Goal: Information Seeking & Learning: Learn about a topic

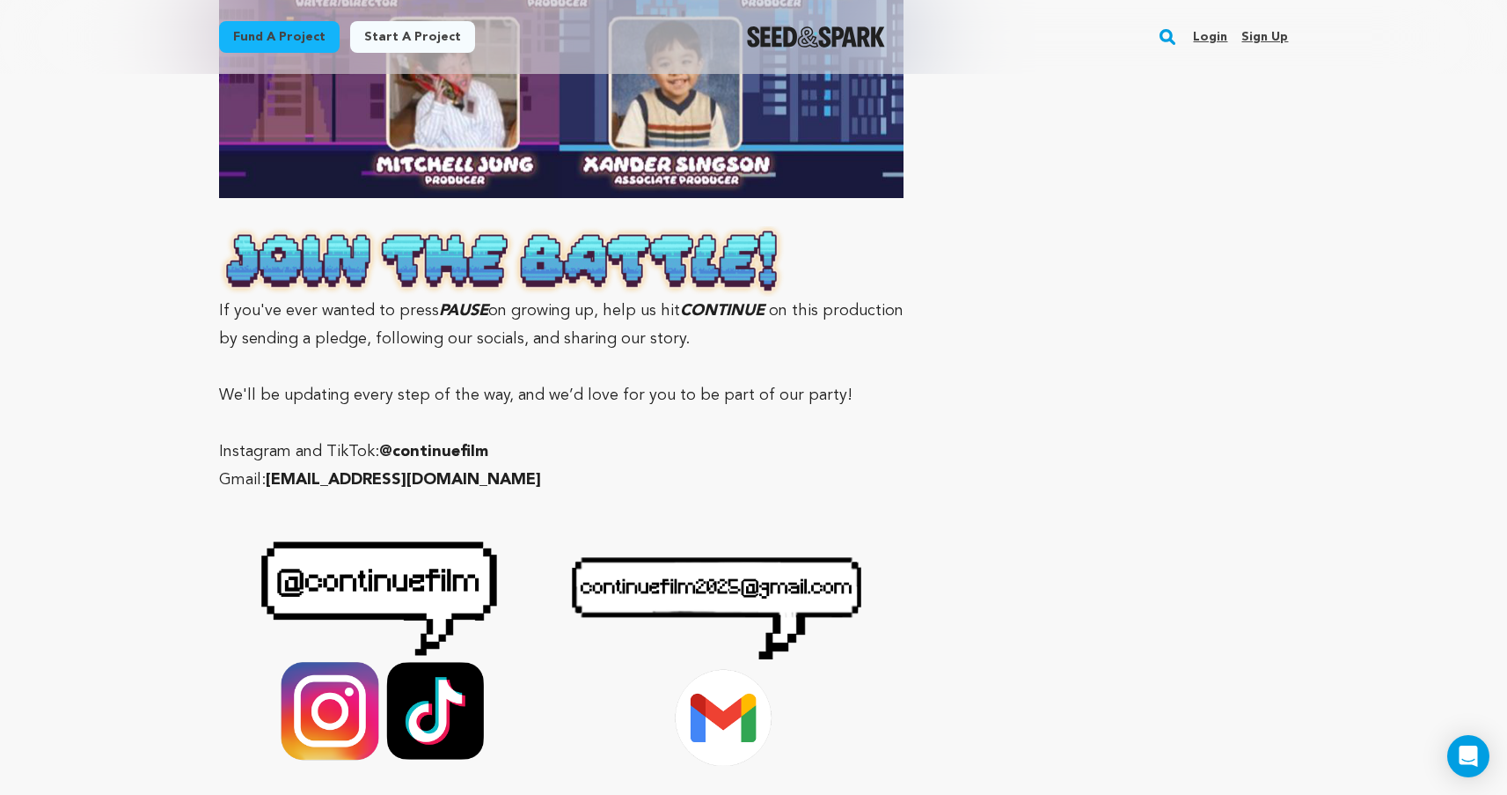
scroll to position [5413, 0]
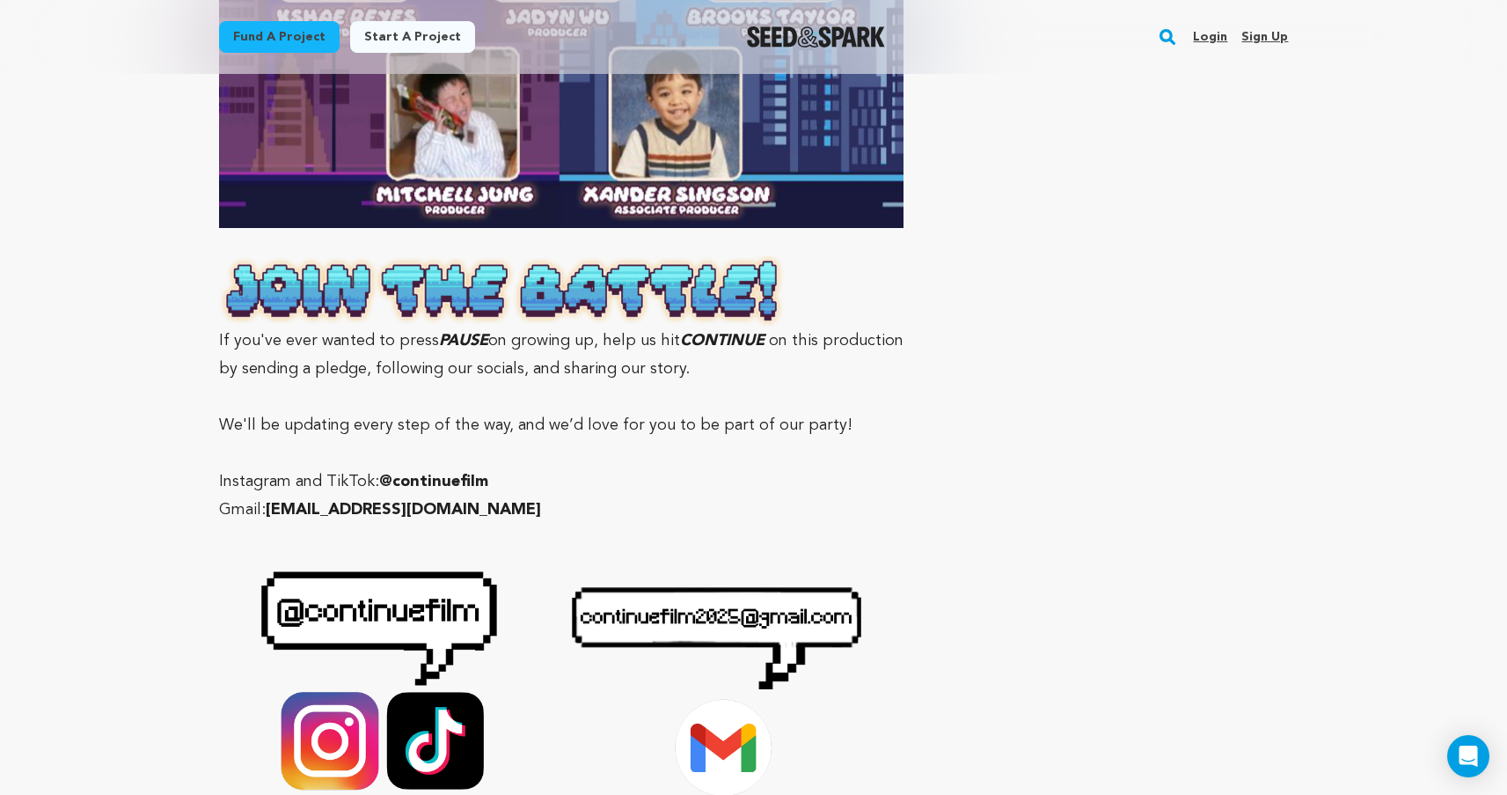
click at [503, 267] on p "If you've ever wanted to press PAUSE on growing up, help us hit CONTINUE on thi…" at bounding box center [561, 319] width 685 height 127
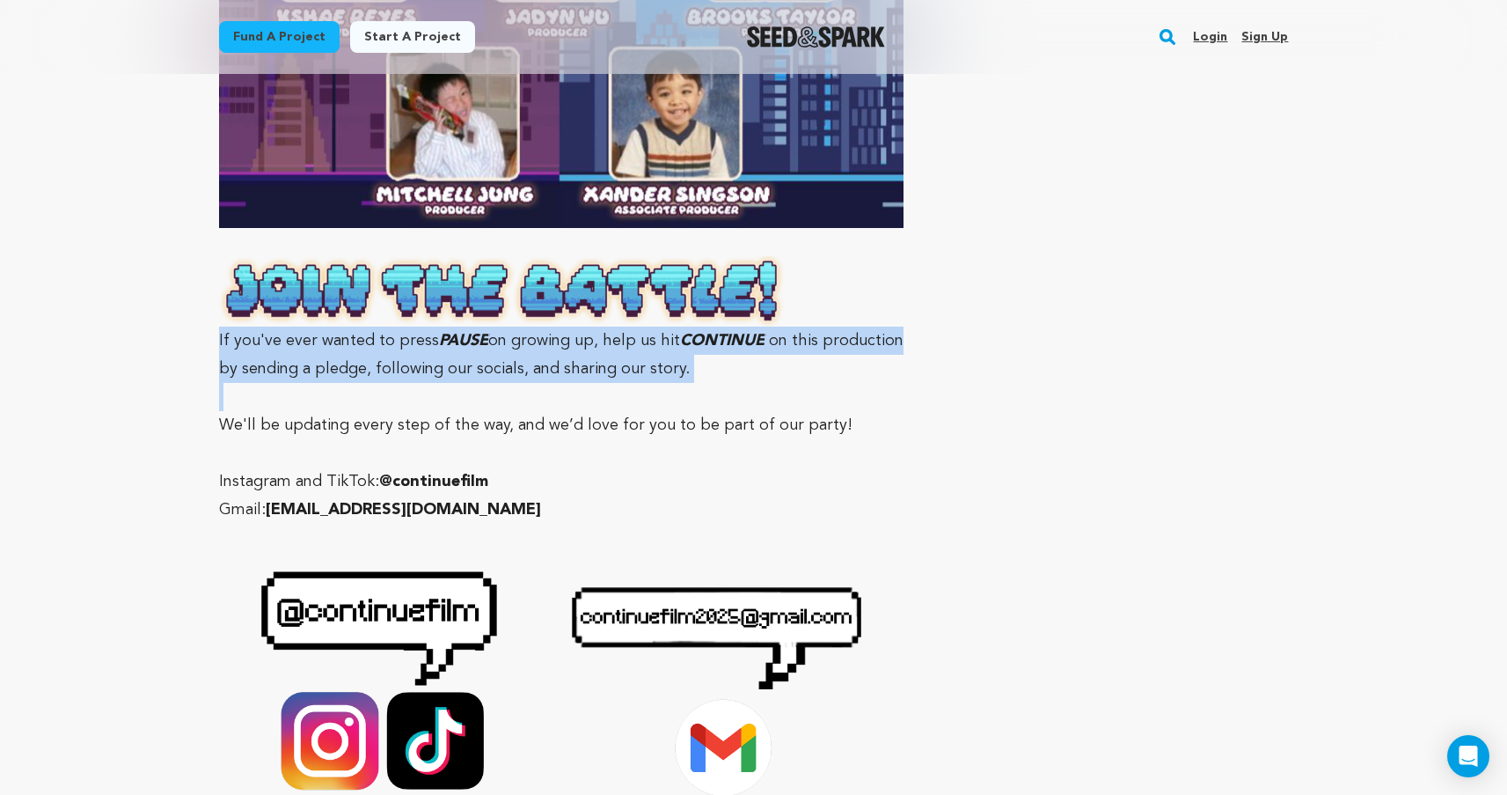
click at [503, 267] on p "If you've ever wanted to press PAUSE on growing up, help us hit CONTINUE on thi…" at bounding box center [561, 319] width 685 height 127
click at [517, 411] on p "We'll be updating every step of the way, and we’d love for you to be part of ou…" at bounding box center [561, 425] width 685 height 28
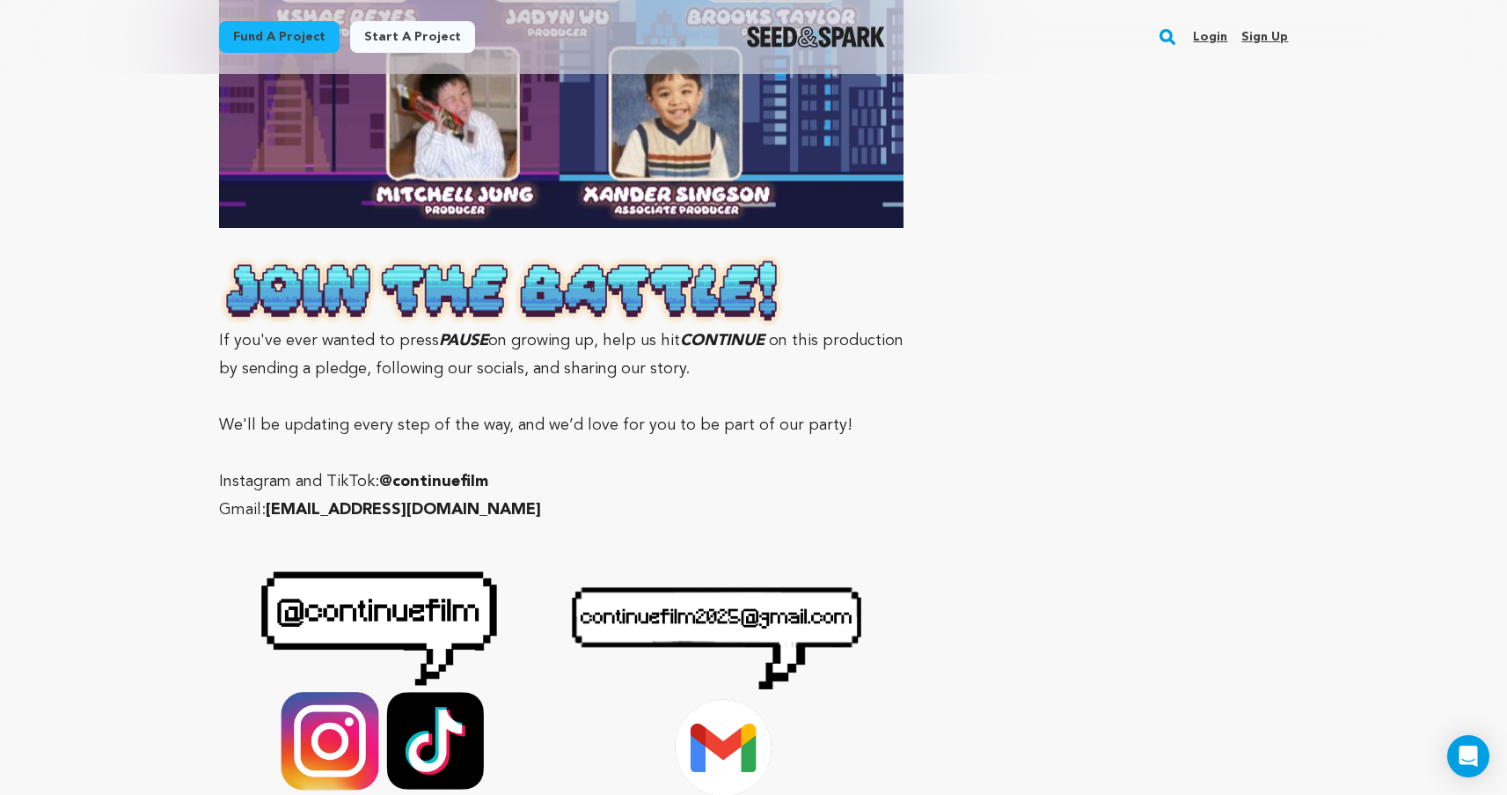
click at [517, 411] on p "We'll be updating every step of the way, and we’d love for you to be part of ou…" at bounding box center [561, 425] width 685 height 28
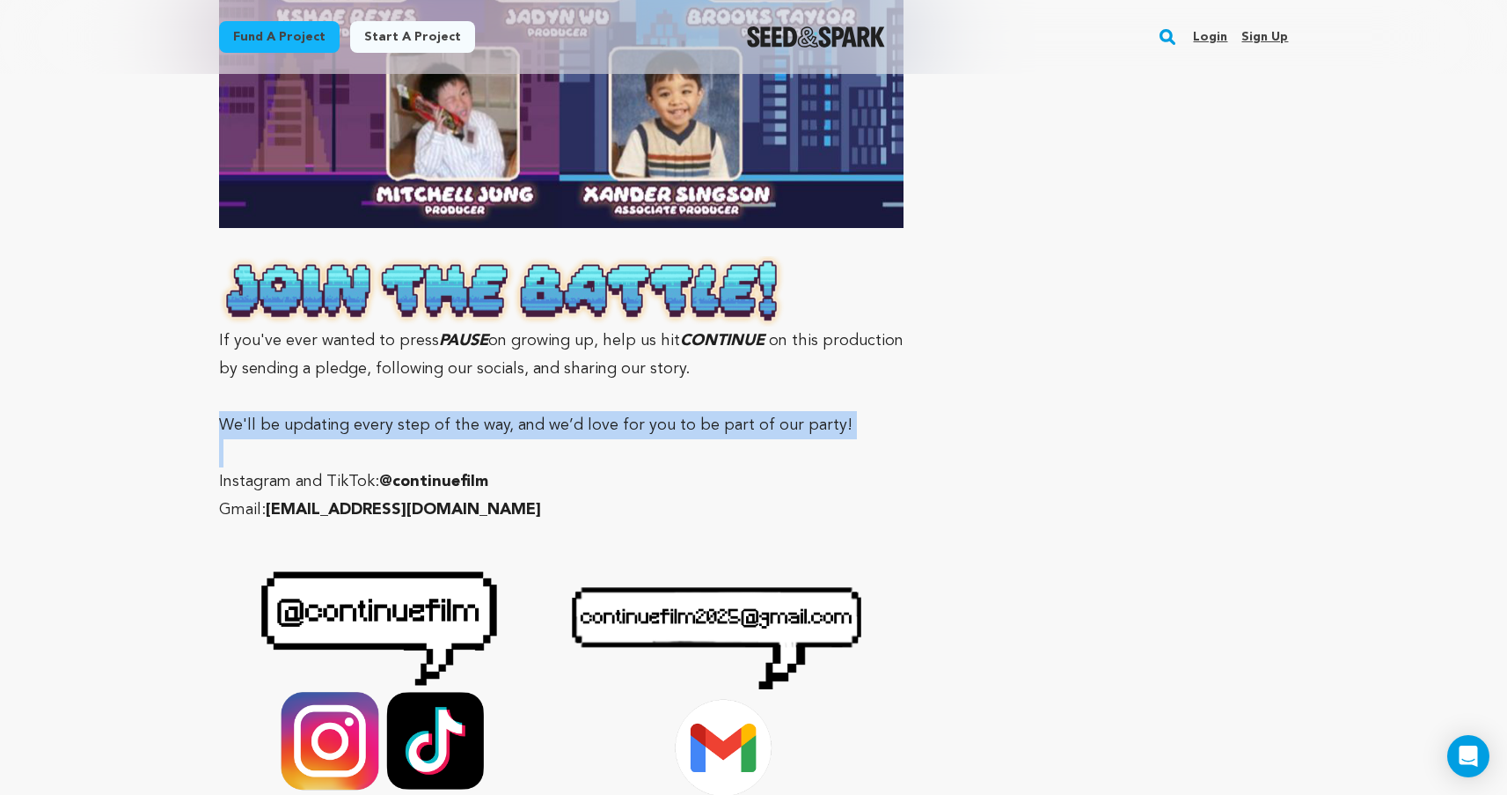
click at [517, 411] on p "We'll be updating every step of the way, and we’d love for you to be part of ou…" at bounding box center [561, 425] width 685 height 28
click at [517, 495] on p "Gmail: [EMAIL_ADDRESS][DOMAIN_NAME]" at bounding box center [561, 509] width 685 height 28
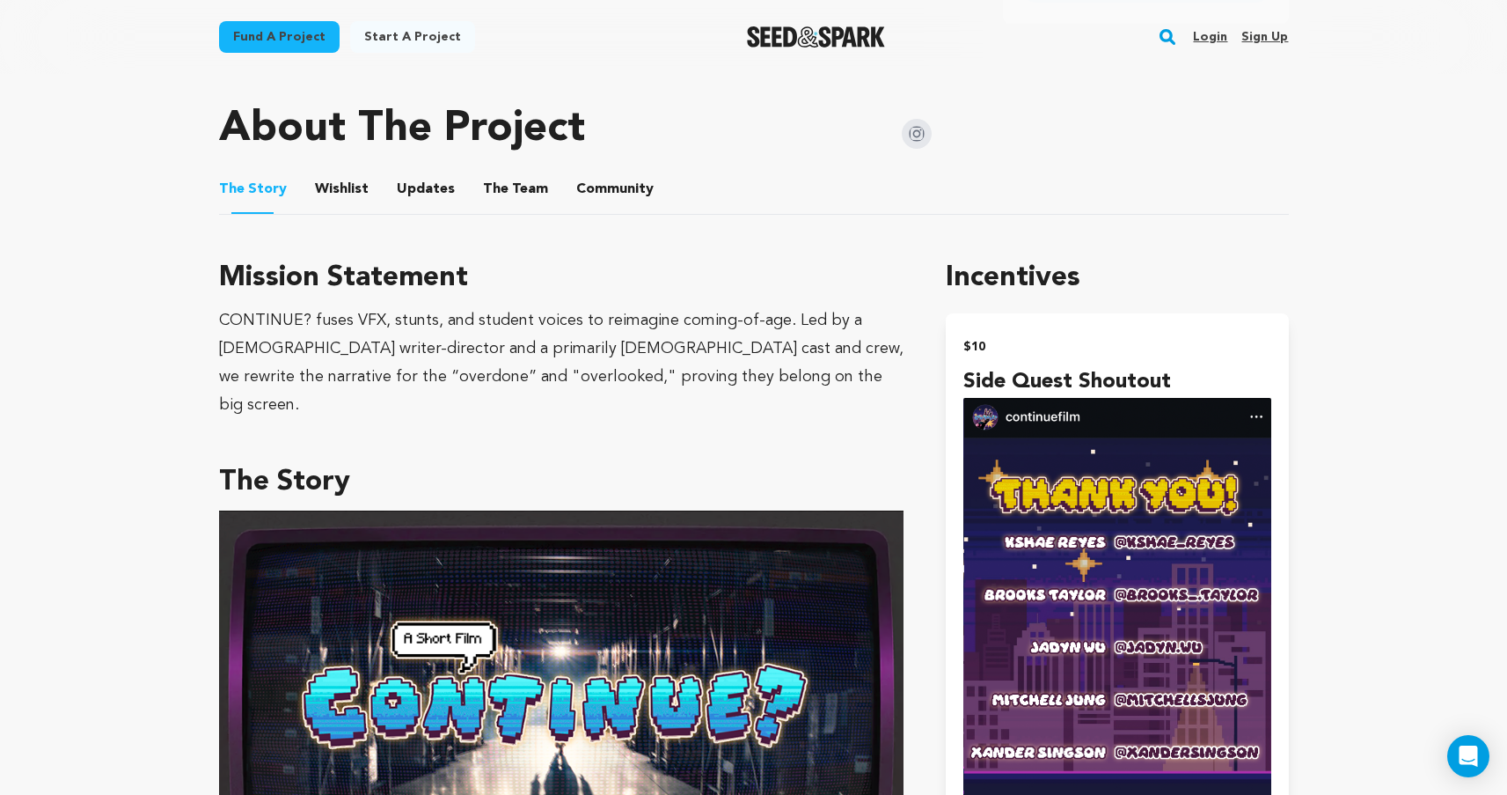
scroll to position [690, 0]
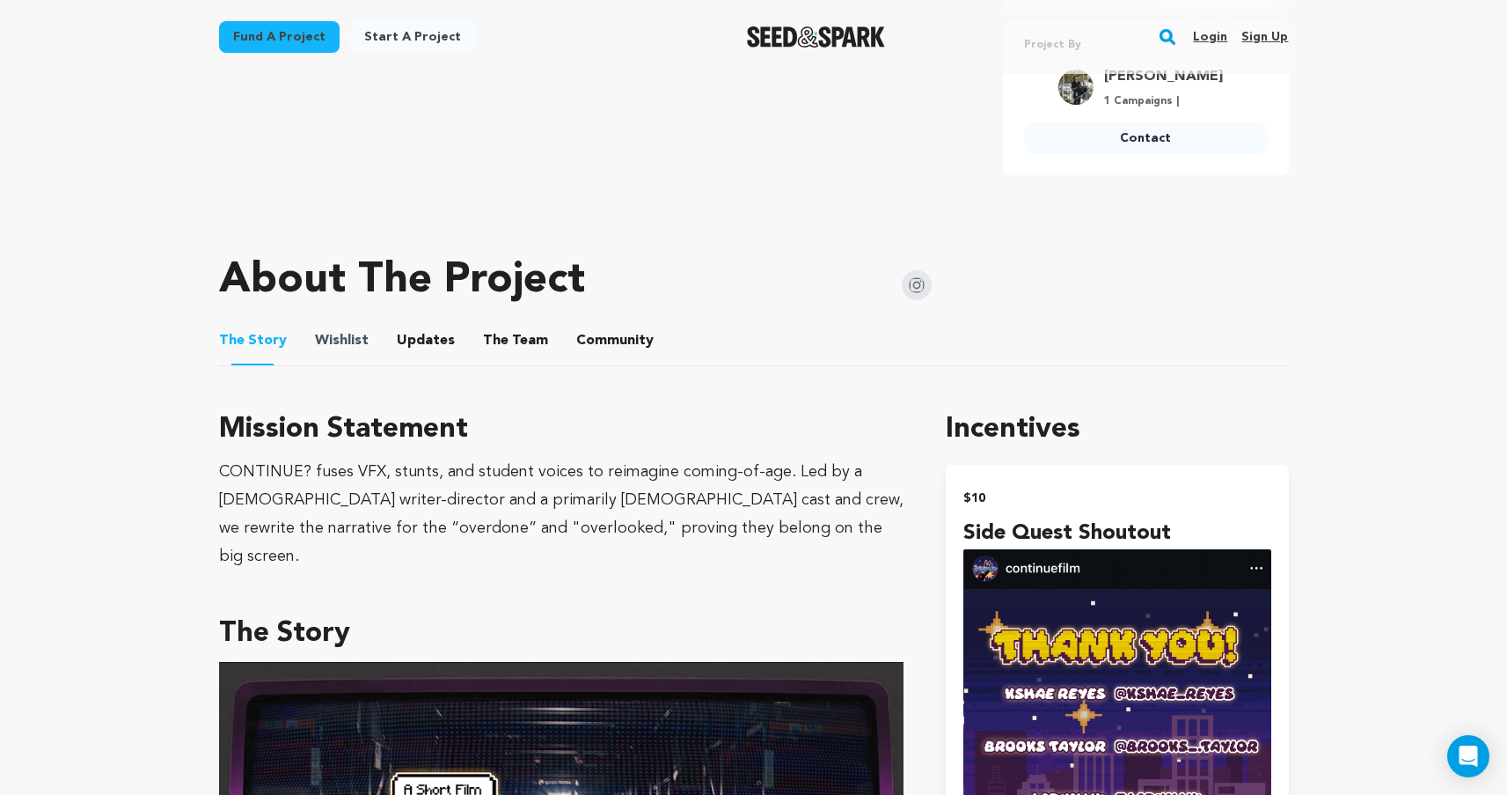
click at [361, 341] on span "Wishlist" at bounding box center [342, 340] width 54 height 21
click at [450, 342] on ul "The Story The Story Wishlist Wishlist Updates Updates The Team The Team Communi…" at bounding box center [754, 341] width 1070 height 50
click at [428, 337] on button "Updates" at bounding box center [426, 344] width 42 height 42
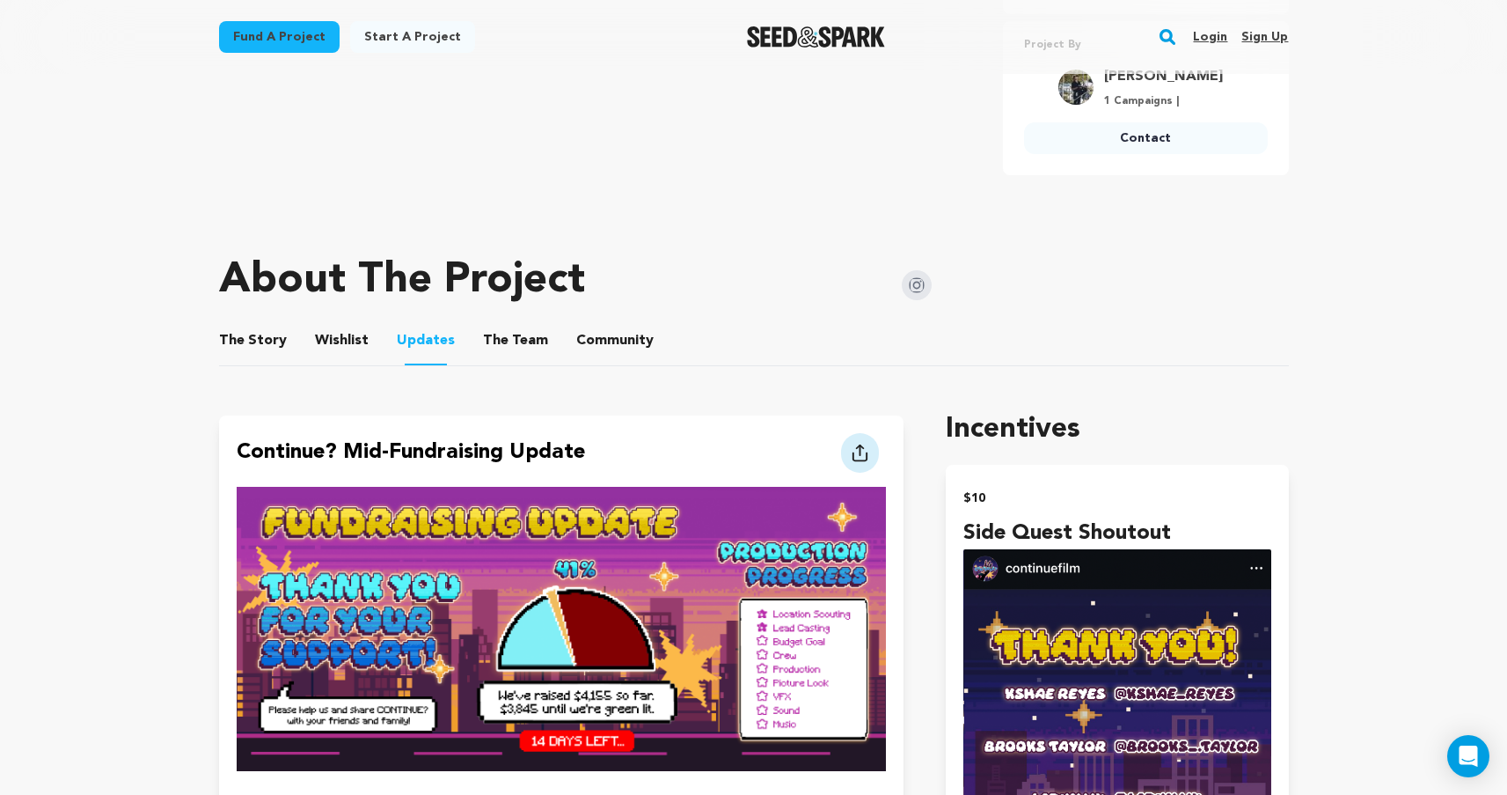
click at [594, 353] on button "Community" at bounding box center [615, 344] width 42 height 42
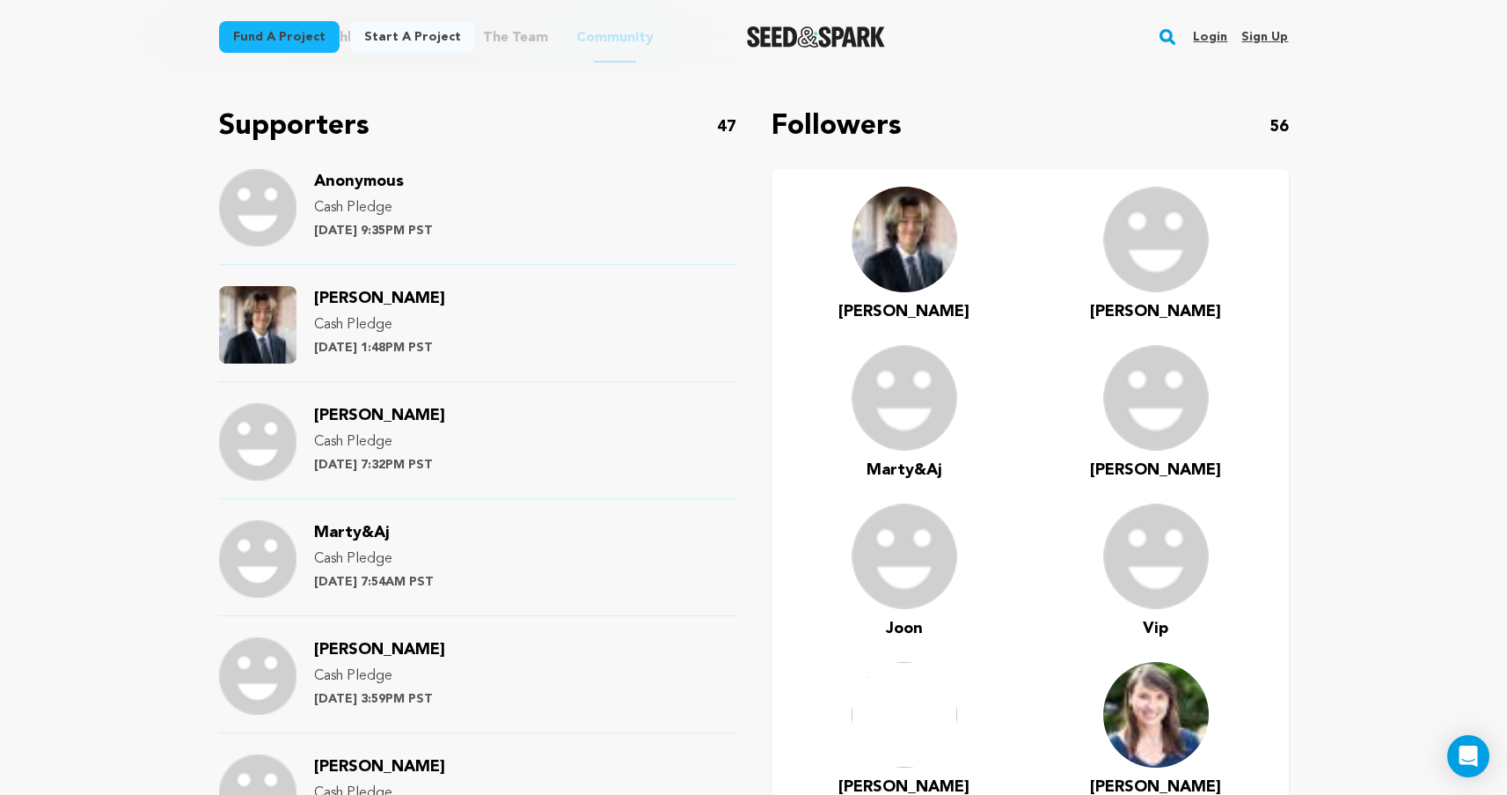
scroll to position [986, 0]
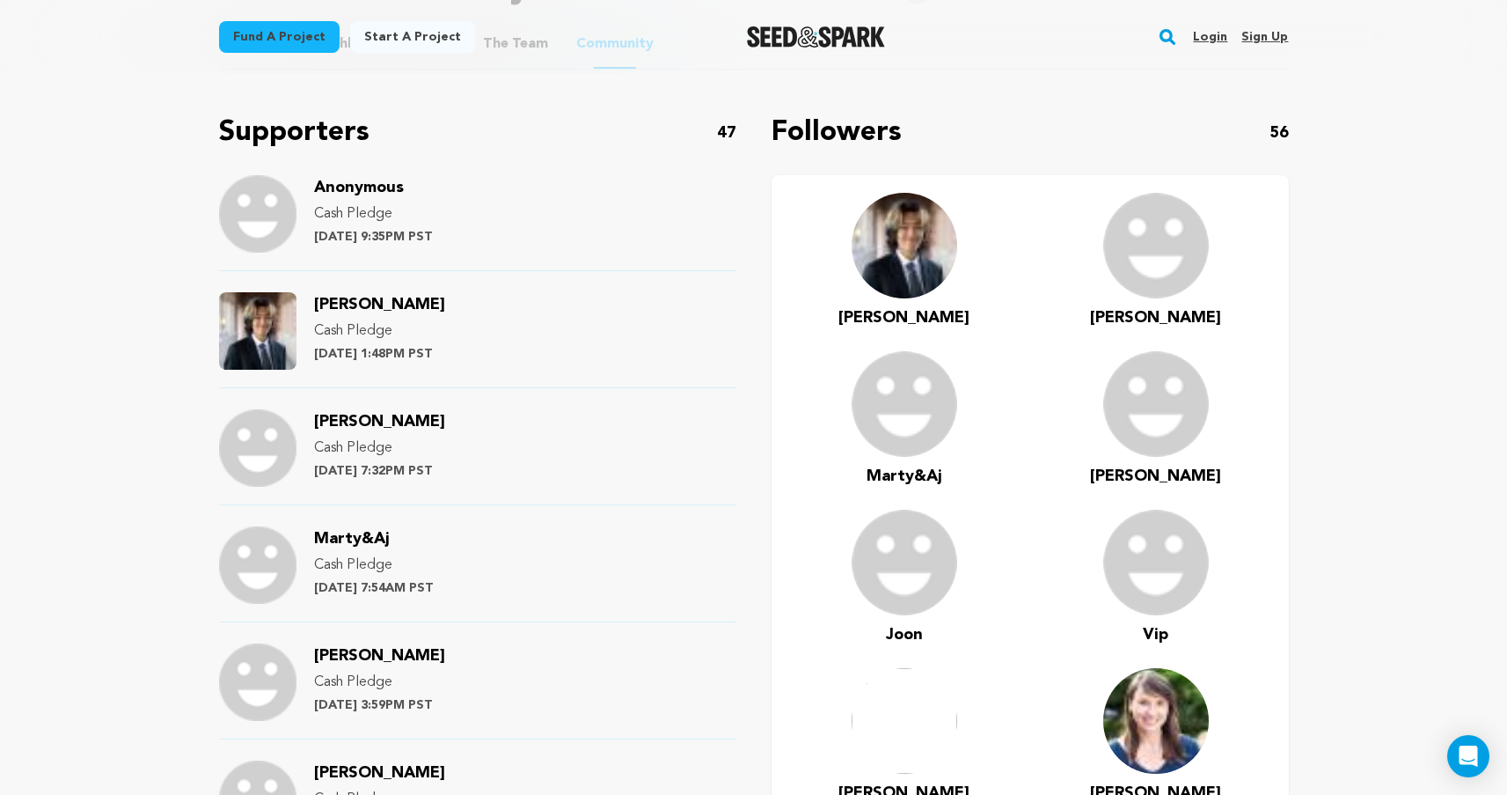
click at [370, 225] on div "Anonymous Cash Pledge [DATE] 9:35PM PST" at bounding box center [373, 213] width 119 height 77
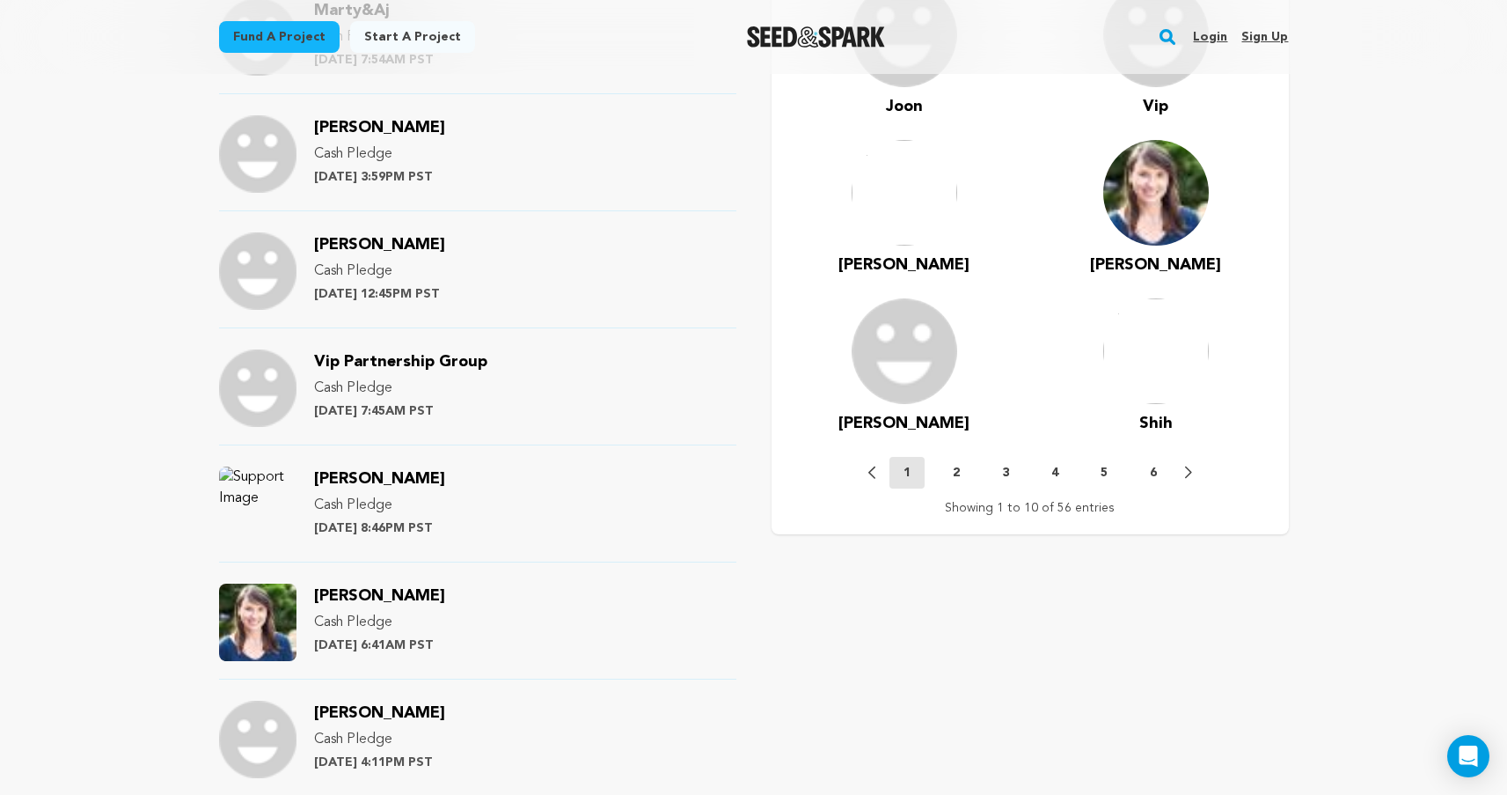
scroll to position [1579, 0]
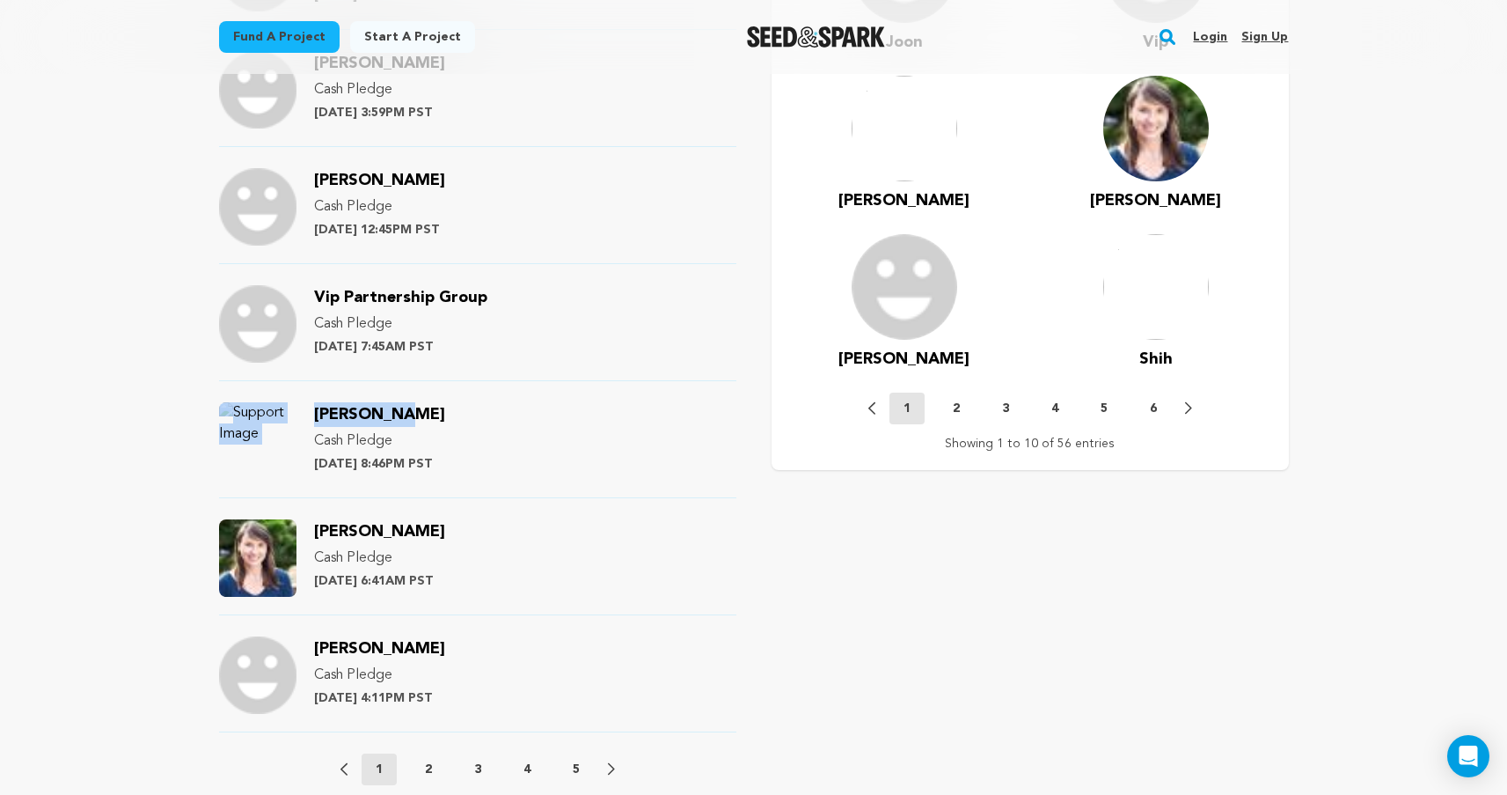
drag, startPoint x: 407, startPoint y: 414, endPoint x: 304, endPoint y: 414, distance: 103.0
click at [304, 414] on div "[PERSON_NAME] Cash Pledge [DATE] 8:46PM PST" at bounding box center [477, 450] width 517 height 96
click at [312, 414] on div "[PERSON_NAME] Cash Pledge [DATE] 8:46PM PST" at bounding box center [477, 450] width 517 height 96
drag, startPoint x: 431, startPoint y: 413, endPoint x: 312, endPoint y: 413, distance: 118.8
click at [312, 413] on div "[PERSON_NAME] Cash Pledge [DATE] 8:46PM PST" at bounding box center [477, 450] width 517 height 96
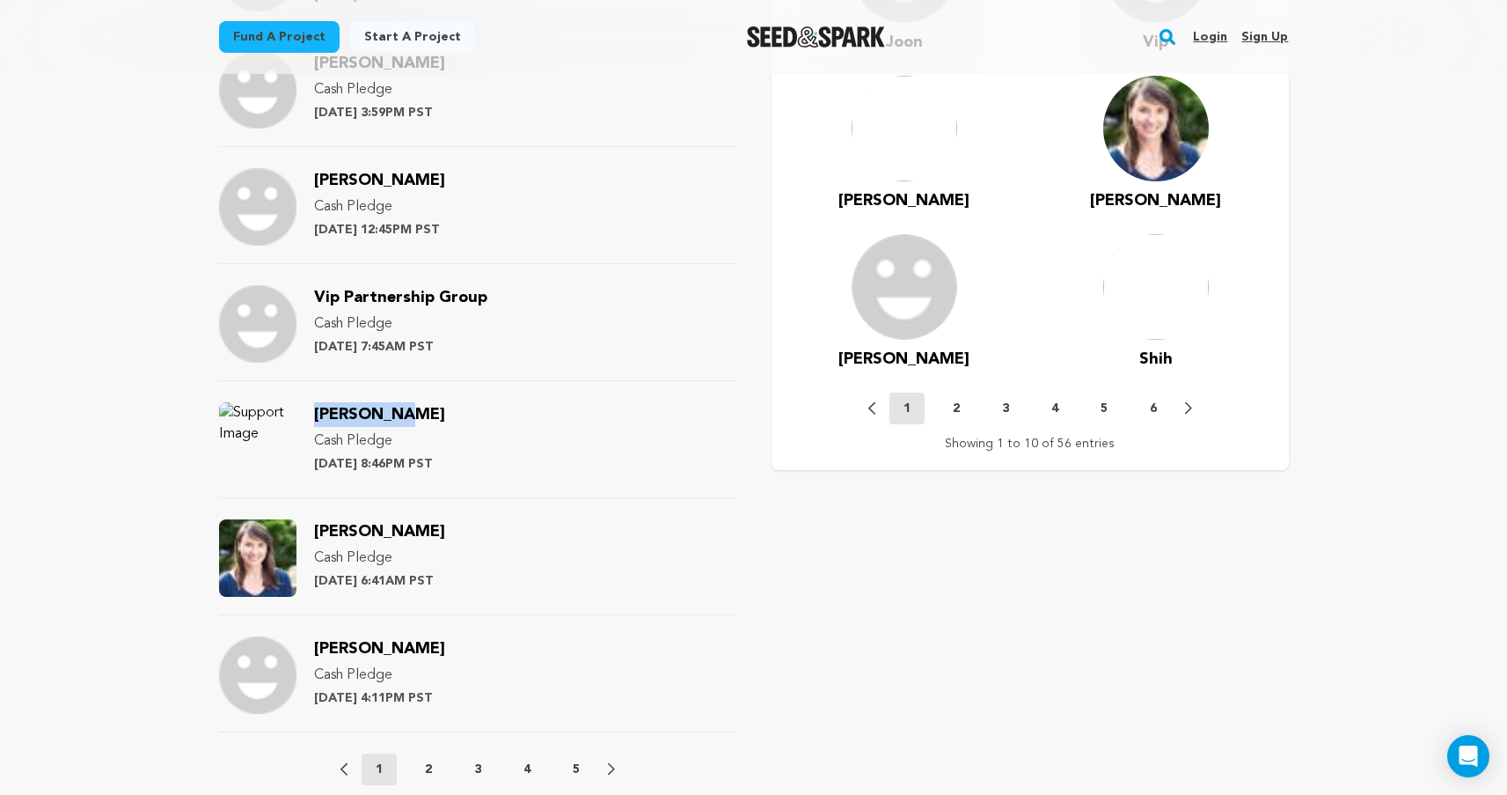
copy span "[PERSON_NAME]"
click at [420, 770] on button "2" at bounding box center [428, 769] width 35 height 18
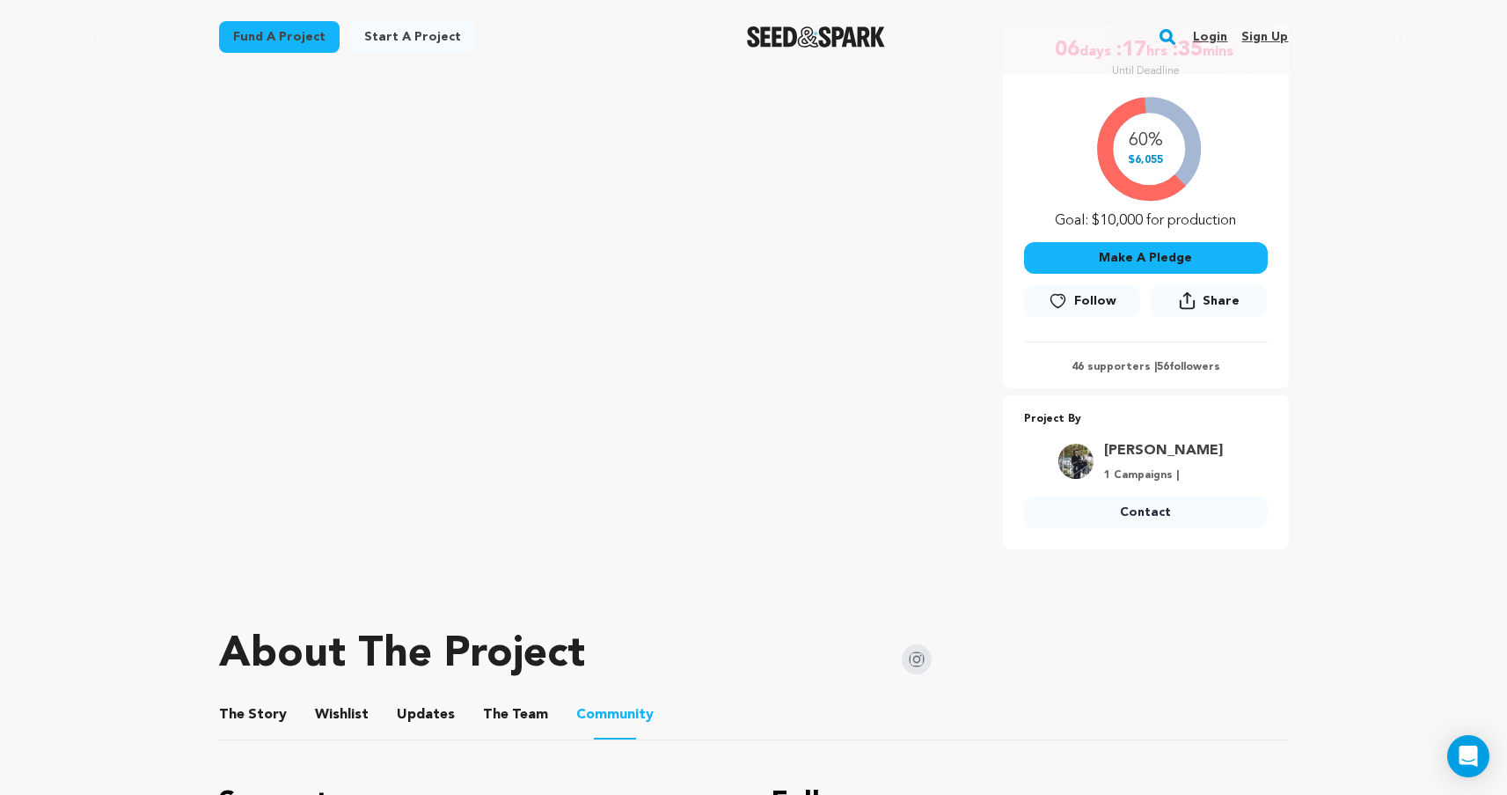
scroll to position [0, 0]
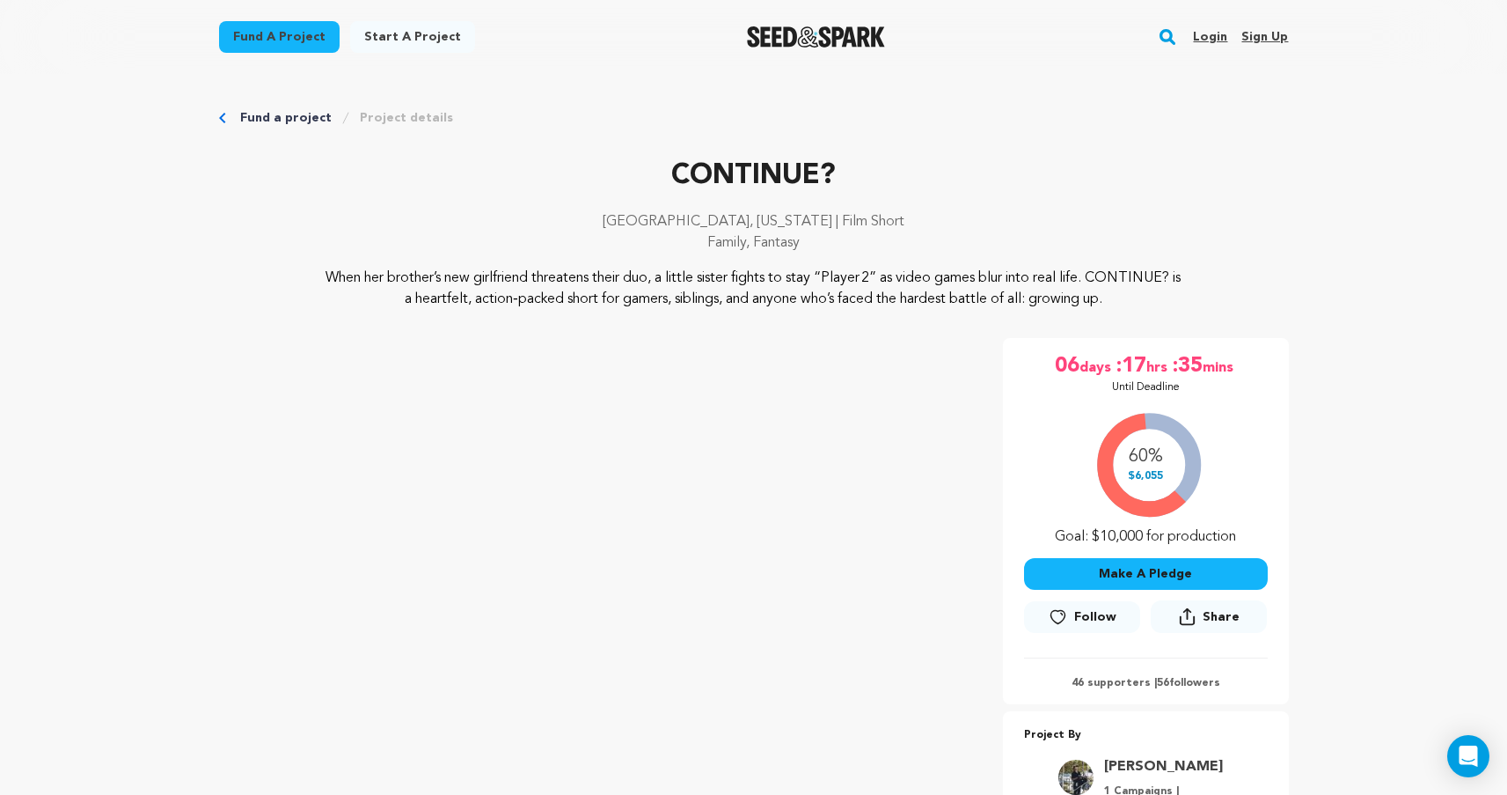
click at [992, 173] on p "CONTINUE?" at bounding box center [754, 176] width 1070 height 42
click at [1000, 258] on div "[GEOGRAPHIC_DATA], [US_STATE] | Film Short Family, Fantasy" at bounding box center [754, 239] width 1070 height 56
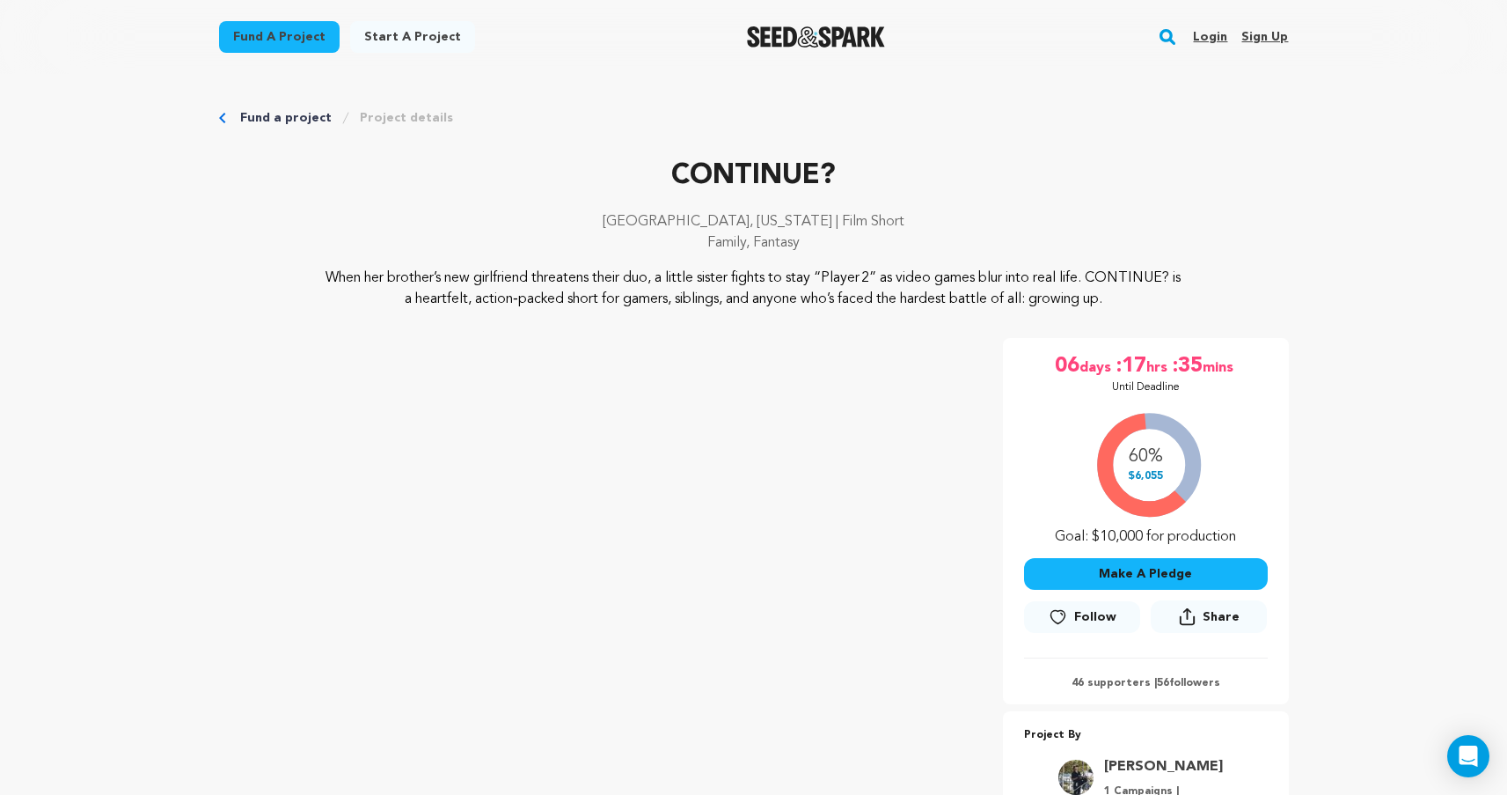
click at [1000, 258] on div "[GEOGRAPHIC_DATA], [US_STATE] | Film Short Family, Fantasy" at bounding box center [754, 239] width 1070 height 56
click at [1000, 305] on p "When her brother’s new girlfriend threatens their duo, a little sister fights t…" at bounding box center [754, 289] width 856 height 42
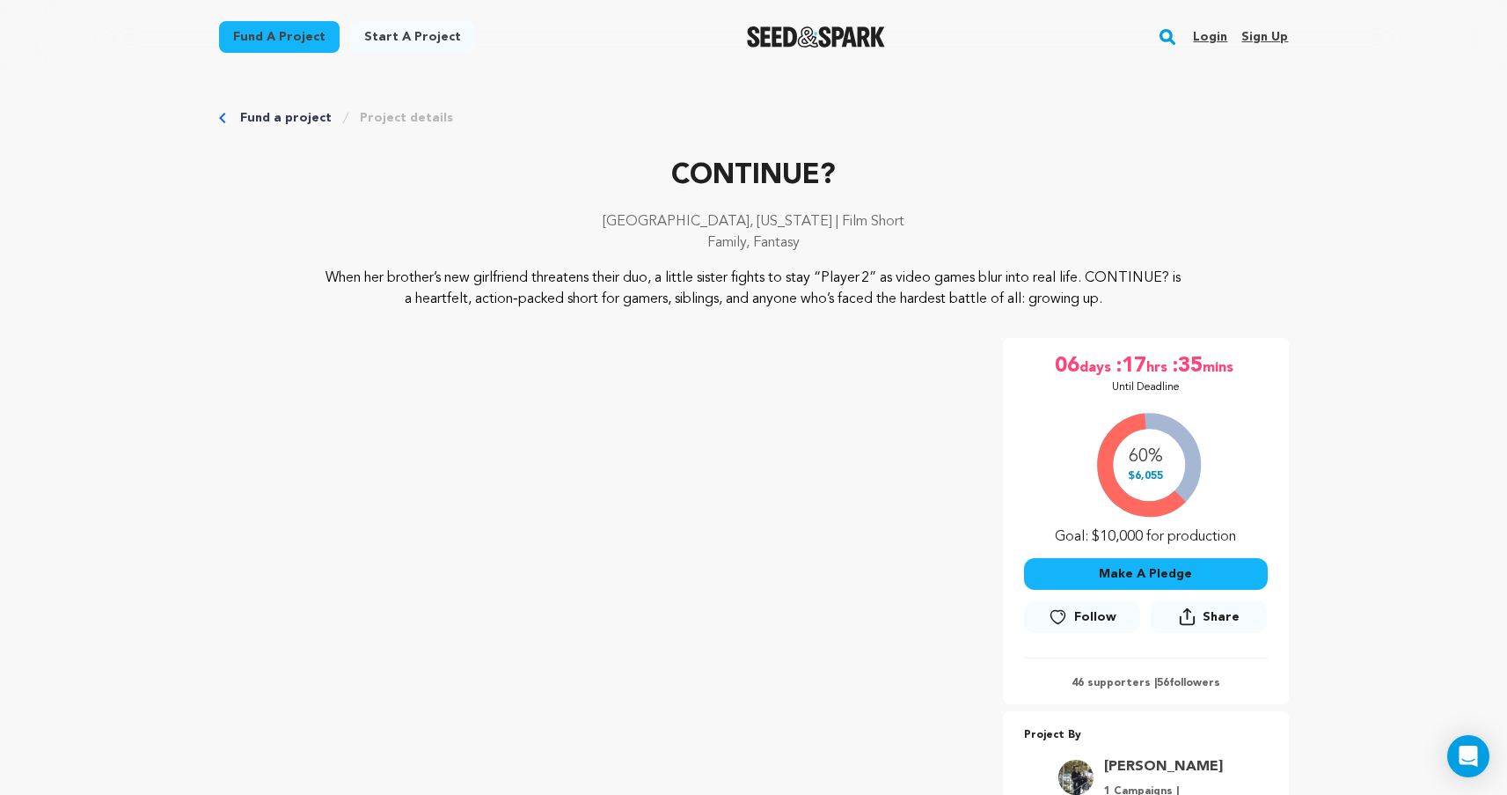
click at [1000, 305] on p "When her brother’s new girlfriend threatens their duo, a little sister fights t…" at bounding box center [754, 289] width 856 height 42
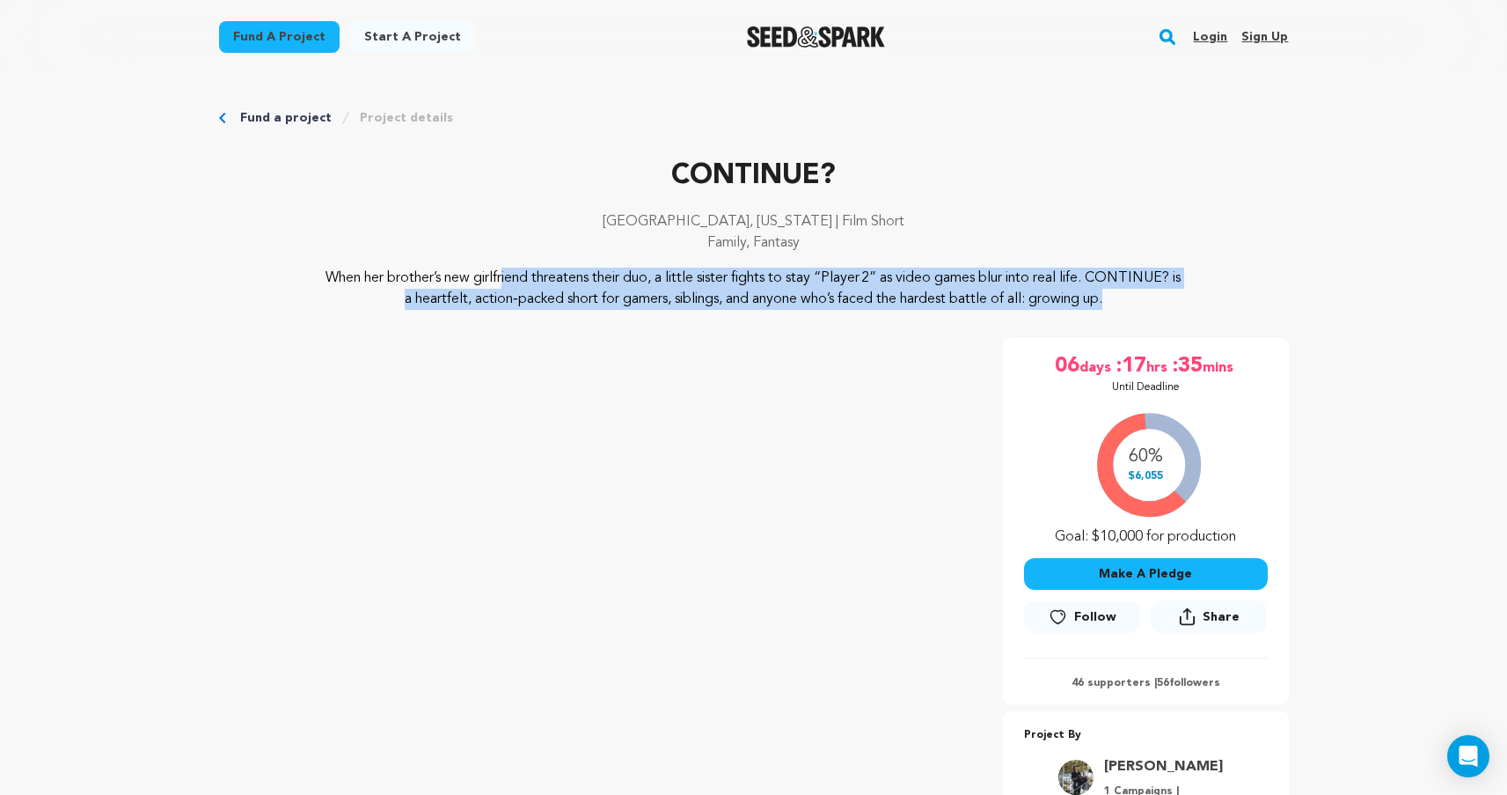
click at [1000, 305] on p "When her brother’s new girlfriend threatens their duo, a little sister fights t…" at bounding box center [754, 289] width 856 height 42
